Goal: Transaction & Acquisition: Purchase product/service

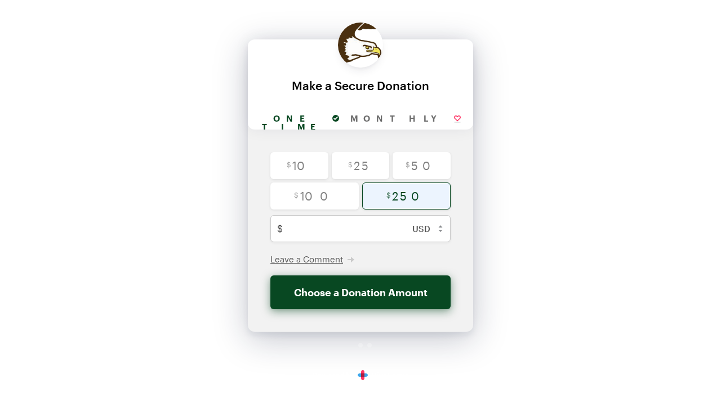
click at [401, 194] on input "radio" at bounding box center [406, 196] width 88 height 27
radio input "true"
type input "250"
checkbox input "false"
click at [391, 119] on input "Monthly" at bounding box center [406, 119] width 122 height 21
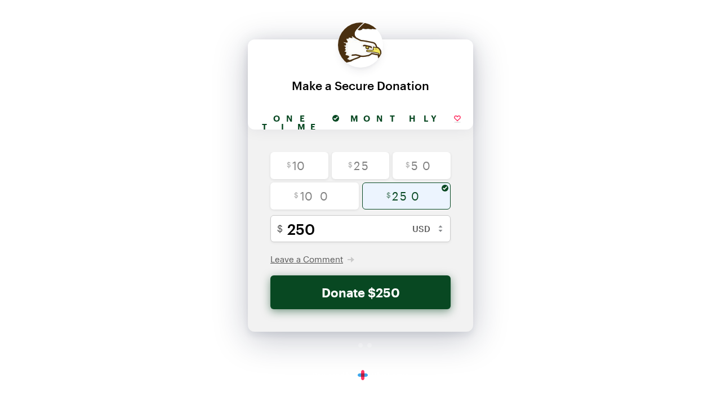
radio input "true"
checkbox input "false"
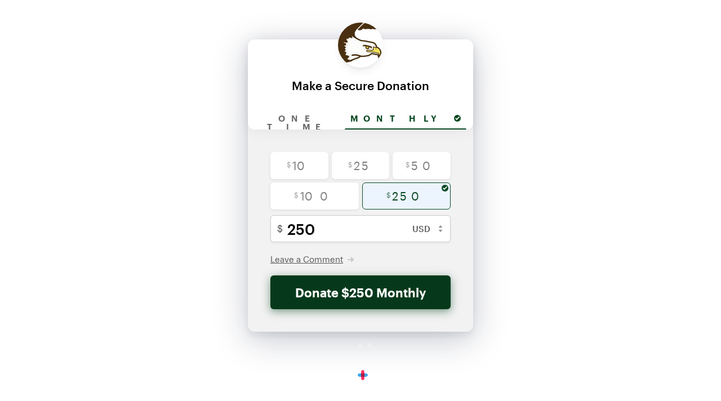
click at [353, 295] on button "Donate $250 Monthly" at bounding box center [360, 293] width 180 height 34
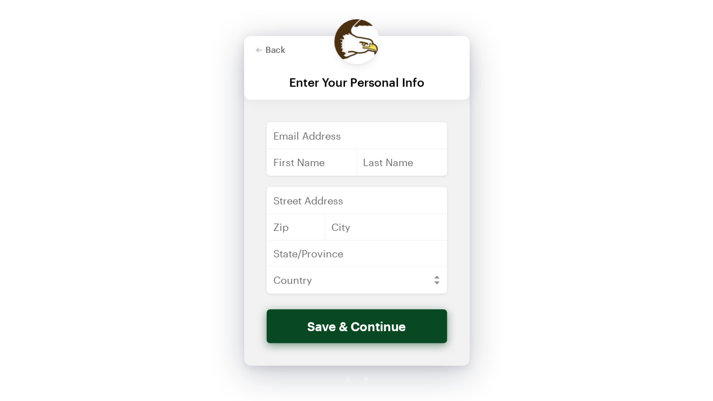
scroll to position [28, 0]
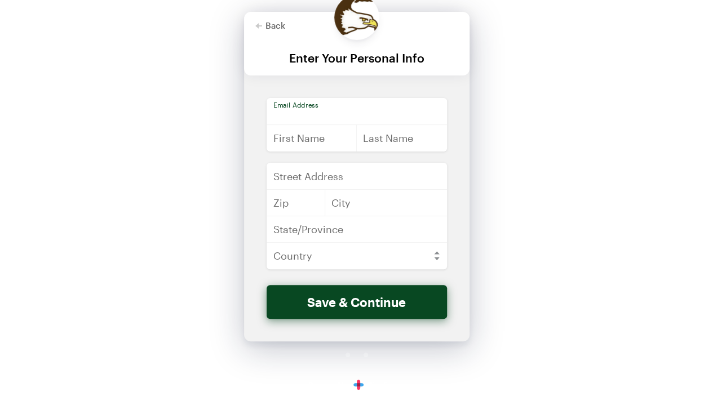
click at [326, 112] on input "email" at bounding box center [356, 111] width 180 height 27
type input "[EMAIL_ADDRESS][DOMAIN_NAME]"
click at [339, 145] on input "text" at bounding box center [311, 138] width 91 height 27
click at [337, 139] on input "text" at bounding box center [311, 138] width 91 height 27
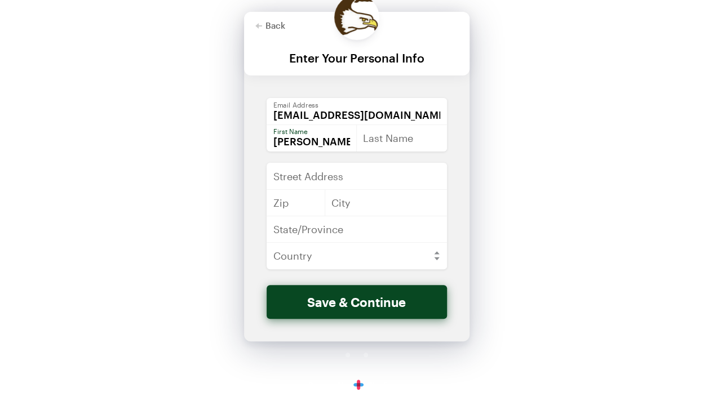
type input "[PERSON_NAME]"
click at [391, 136] on input "text" at bounding box center [401, 138] width 91 height 27
type input "bend"
type input "10001"
click at [390, 193] on input "text" at bounding box center [386, 202] width 122 height 27
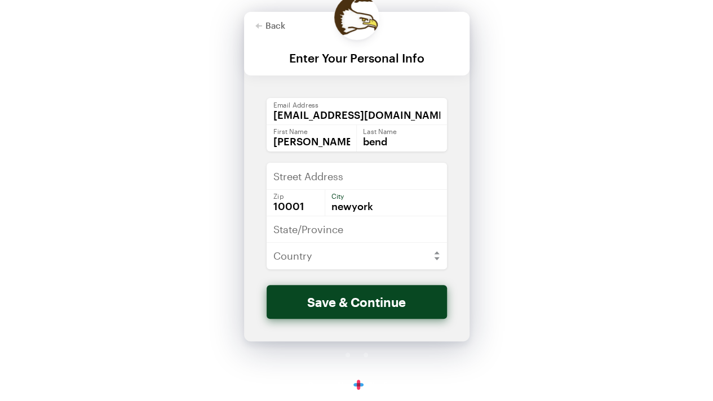
type input "newyork"
click at [350, 237] on input "text" at bounding box center [356, 229] width 180 height 27
type input "newyork"
click at [346, 249] on select "[GEOGRAPHIC_DATA] [GEOGRAPHIC_DATA] [GEOGRAPHIC_DATA] [GEOGRAPHIC_DATA] [US_STA…" at bounding box center [356, 255] width 180 height 27
select select "US"
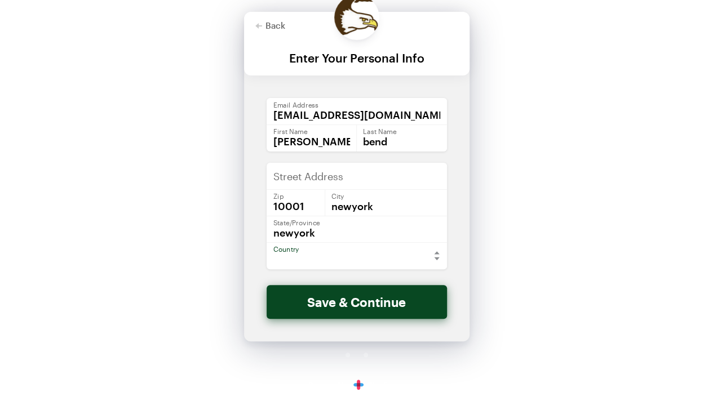
click at [266, 242] on select "[GEOGRAPHIC_DATA] [GEOGRAPHIC_DATA] [GEOGRAPHIC_DATA] [GEOGRAPHIC_DATA] [US_STA…" at bounding box center [356, 255] width 180 height 27
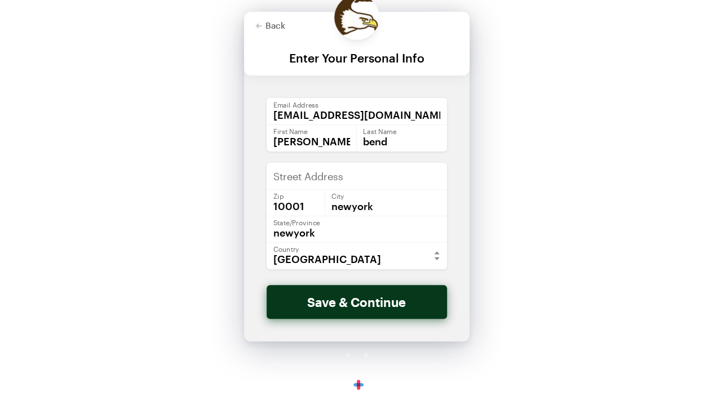
click at [375, 297] on button "Save & Continue" at bounding box center [356, 302] width 180 height 34
checkbox input "false"
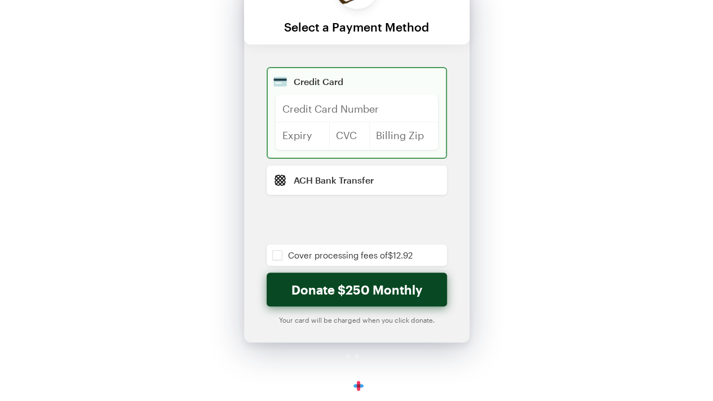
scroll to position [60, 0]
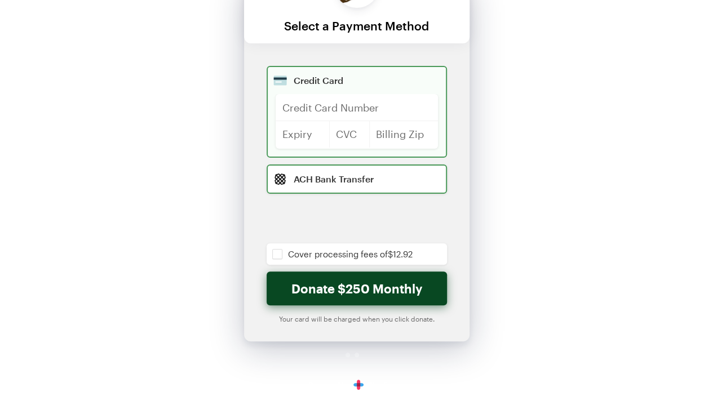
click at [322, 186] on input "radio" at bounding box center [356, 179] width 180 height 29
radio input "true"
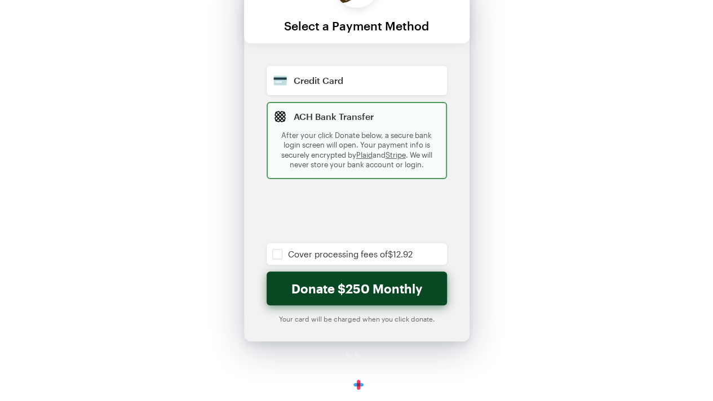
checkbox input "false"
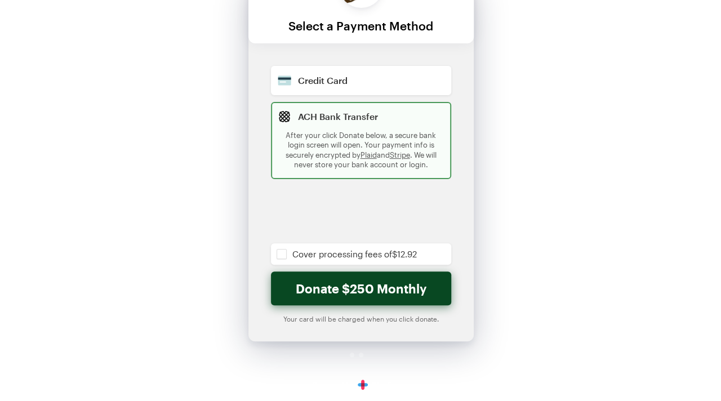
scroll to position [46, 0]
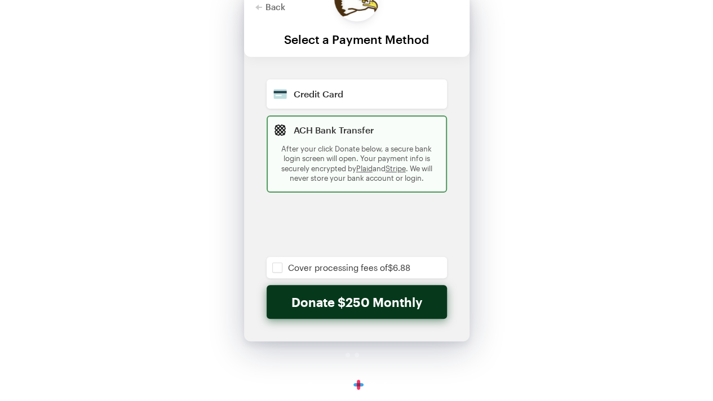
click at [338, 307] on button "Donate $250 Monthly" at bounding box center [356, 302] width 180 height 34
